Goal: Task Accomplishment & Management: Use online tool/utility

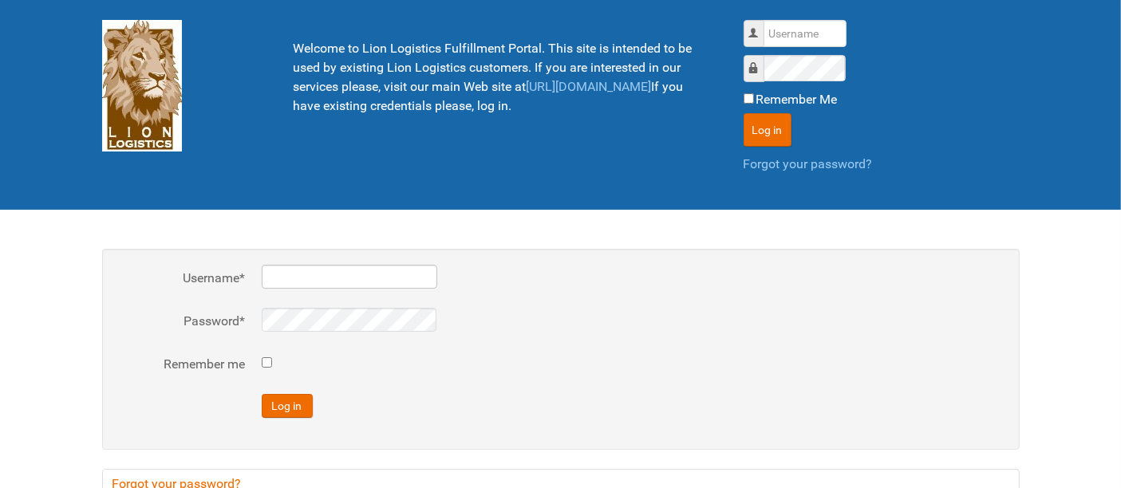
click at [300, 276] on input "Username *" at bounding box center [349, 277] width 175 height 24
type input "al"
click at [262, 394] on button "Log in" at bounding box center [287, 406] width 51 height 24
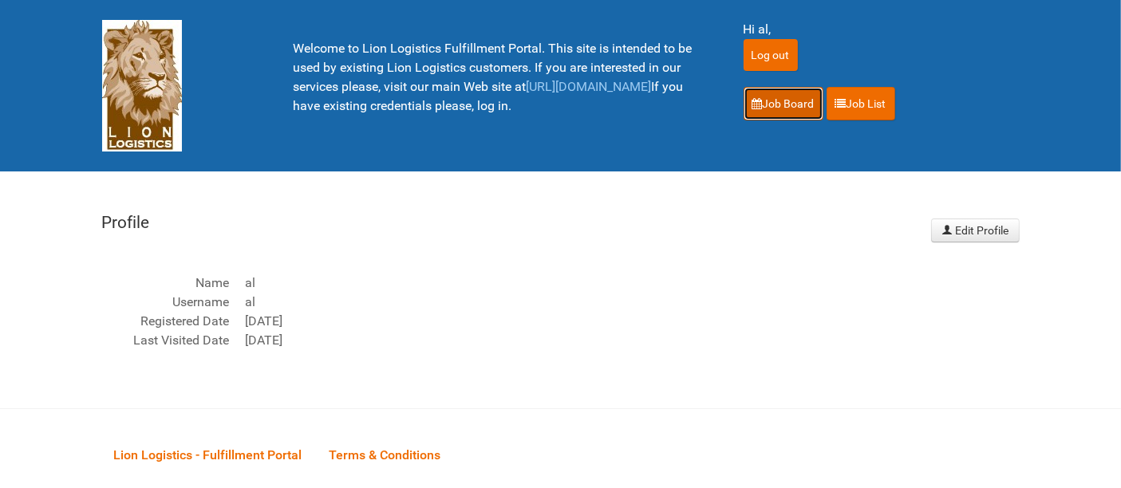
click at [790, 102] on link "Job Board" at bounding box center [783, 103] width 80 height 33
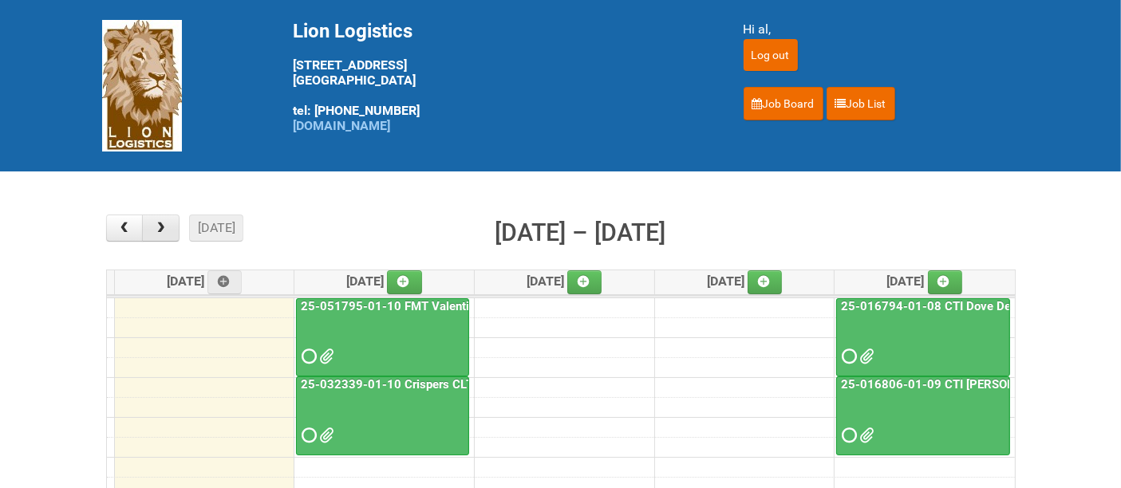
click at [153, 233] on span "button" at bounding box center [160, 228] width 15 height 13
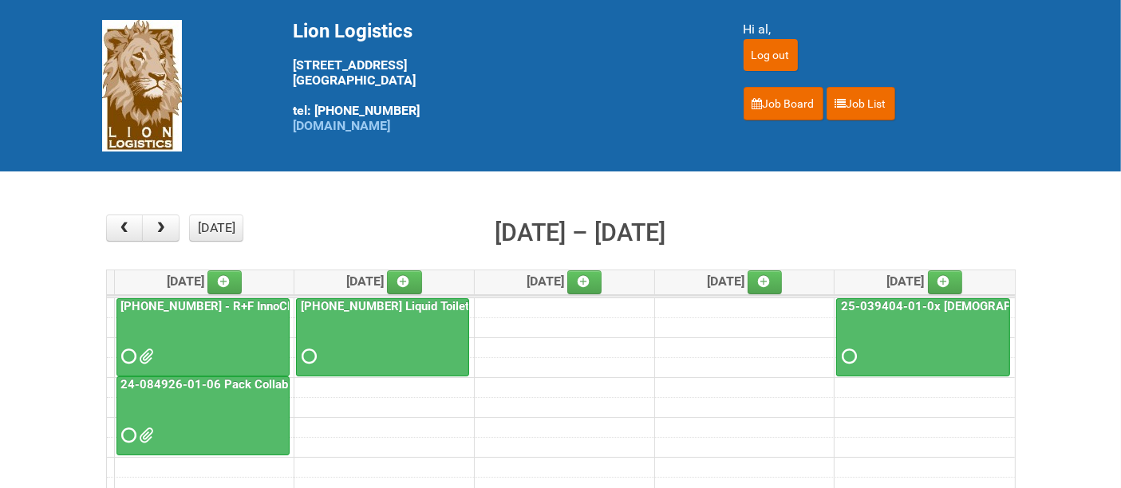
click at [189, 336] on div at bounding box center [203, 343] width 170 height 52
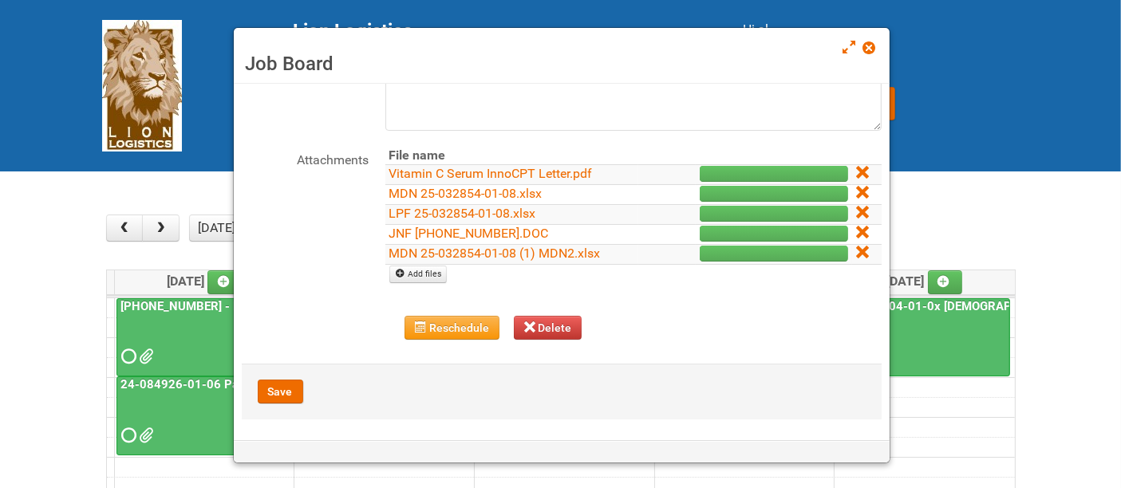
scroll to position [156, 0]
click at [553, 252] on link "MDN 25-032854-01-08 (1) MDN2.xlsx" at bounding box center [494, 252] width 211 height 15
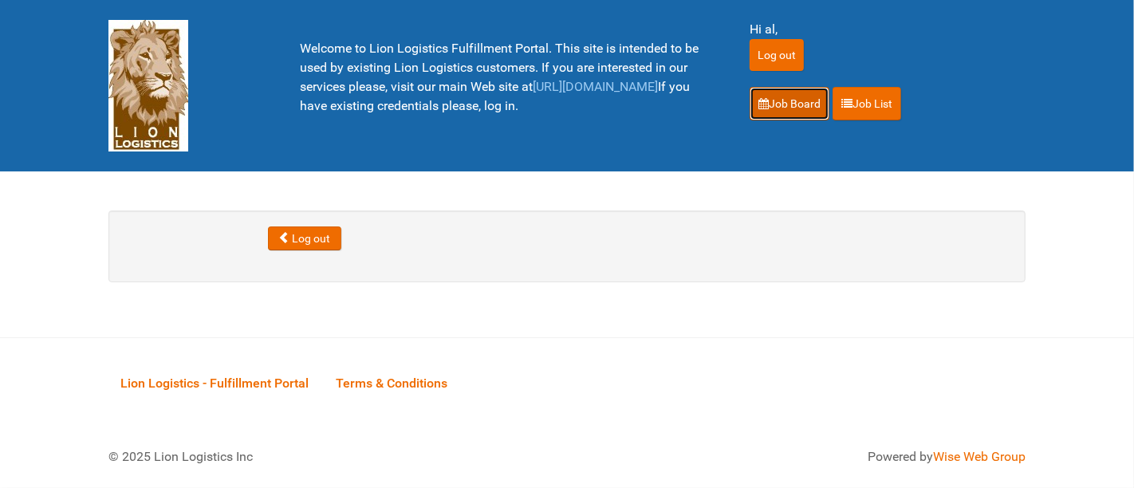
click at [772, 102] on link "Job Board" at bounding box center [790, 103] width 80 height 33
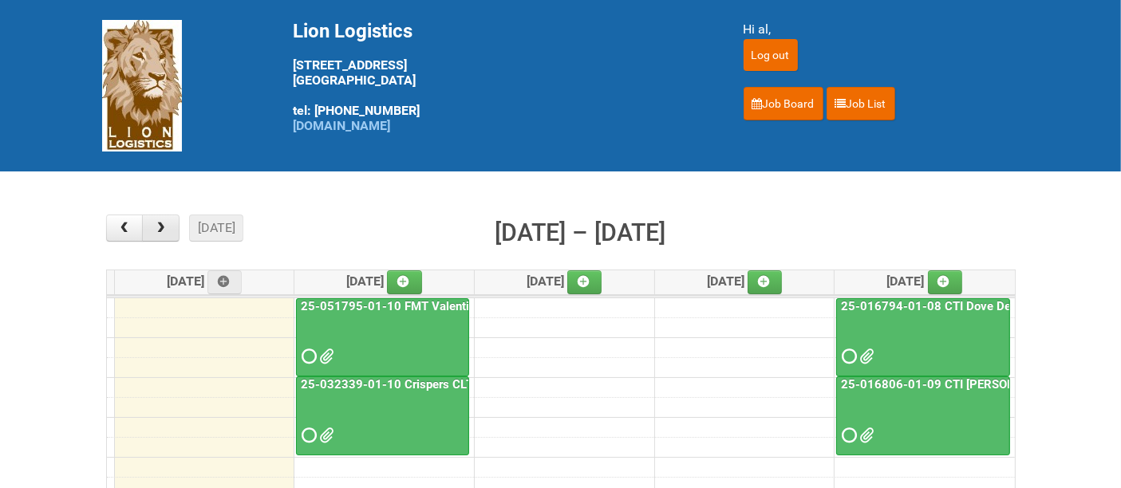
click at [159, 234] on span "button" at bounding box center [160, 228] width 15 height 13
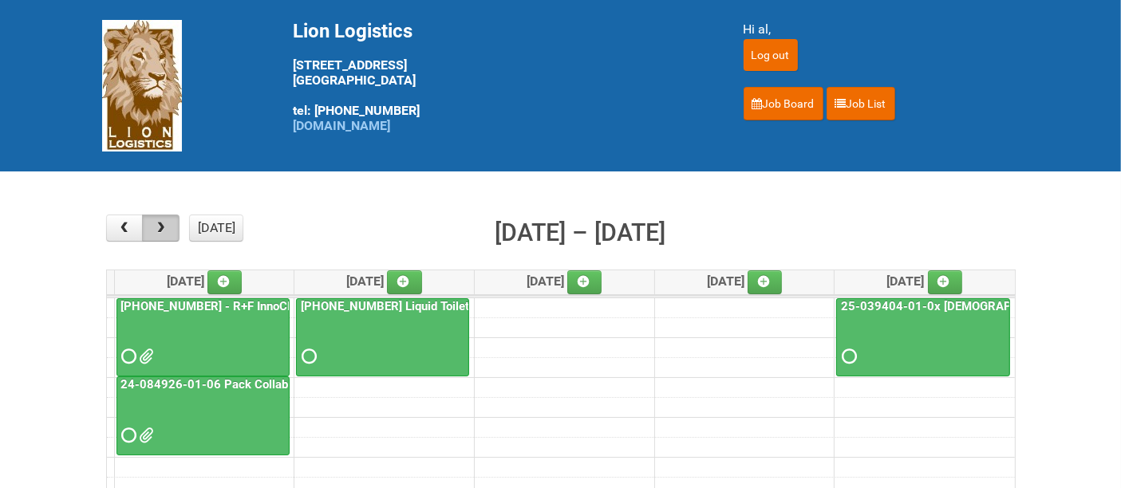
click at [159, 234] on span "button" at bounding box center [160, 228] width 15 height 13
